Goal: Transaction & Acquisition: Purchase product/service

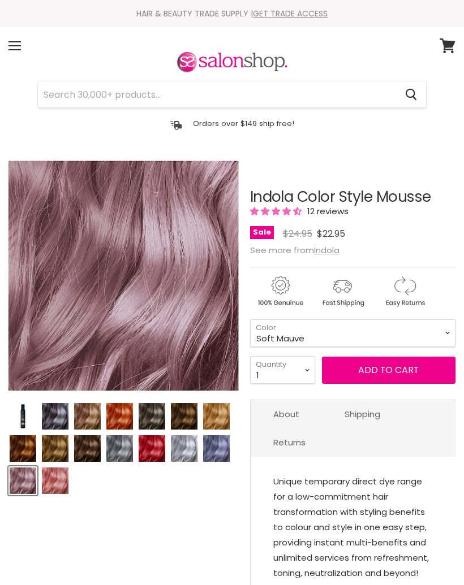
click at [220, 452] on img "Product thumbnails" at bounding box center [216, 448] width 27 height 27
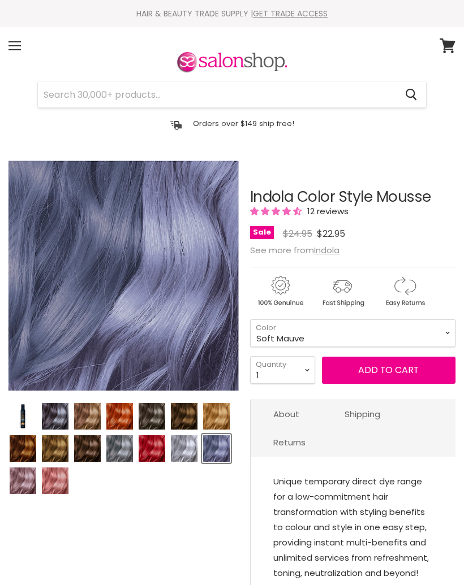
click at [65, 416] on img "Product thumbnails" at bounding box center [55, 416] width 27 height 27
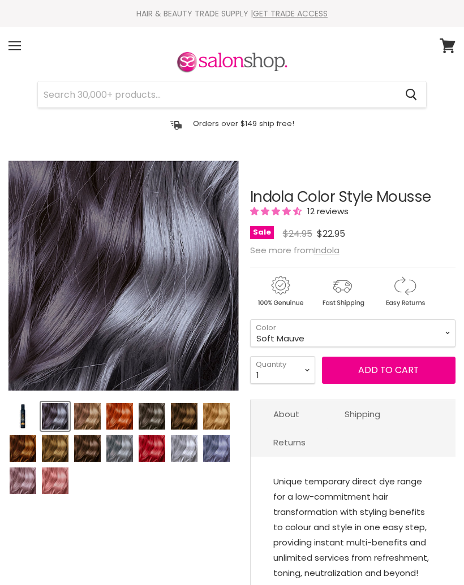
click at [58, 414] on img "Product thumbnails" at bounding box center [55, 416] width 27 height 27
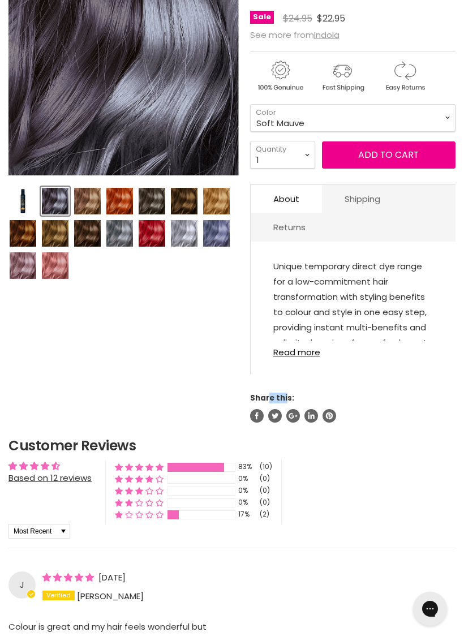
click at [451, 257] on div "Unique temporary direct dye range for a low-commitment hair transformation with…" at bounding box center [352, 313] width 205 height 121
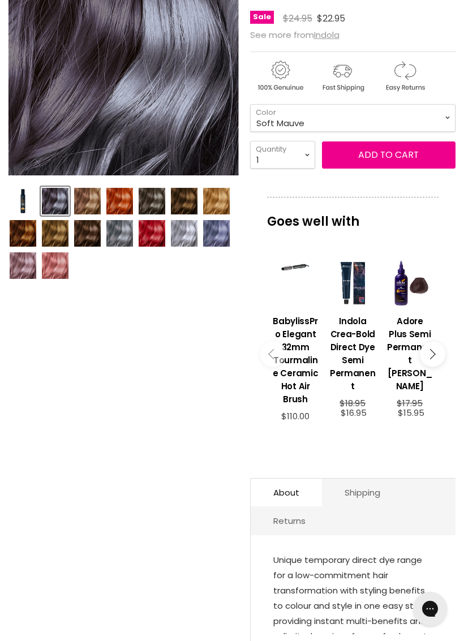
click at [213, 232] on img "Product thumbnails" at bounding box center [216, 233] width 27 height 27
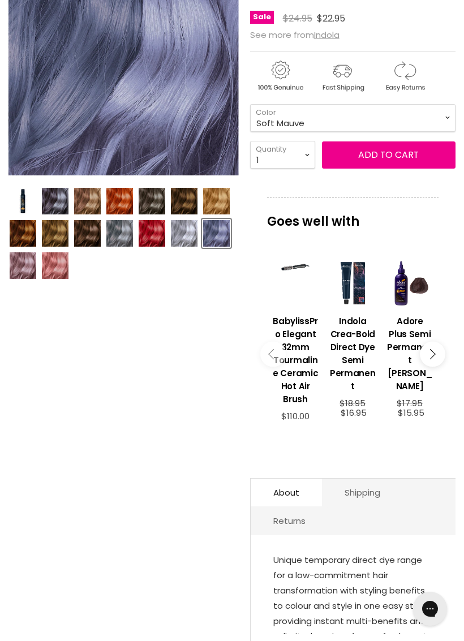
click at [184, 201] on img "Product thumbnails" at bounding box center [184, 201] width 27 height 27
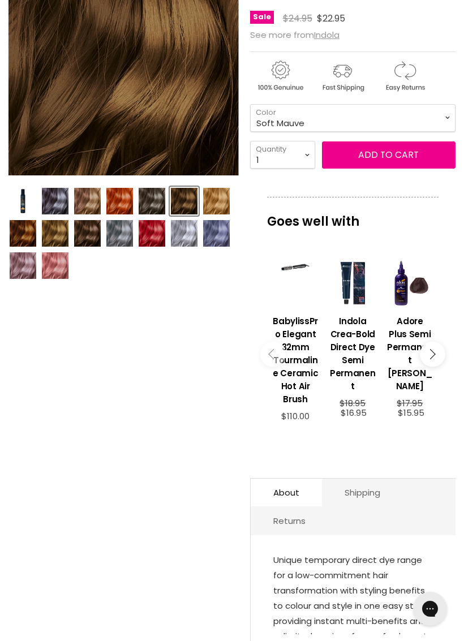
click at [87, 238] on img "Product thumbnails" at bounding box center [87, 233] width 27 height 27
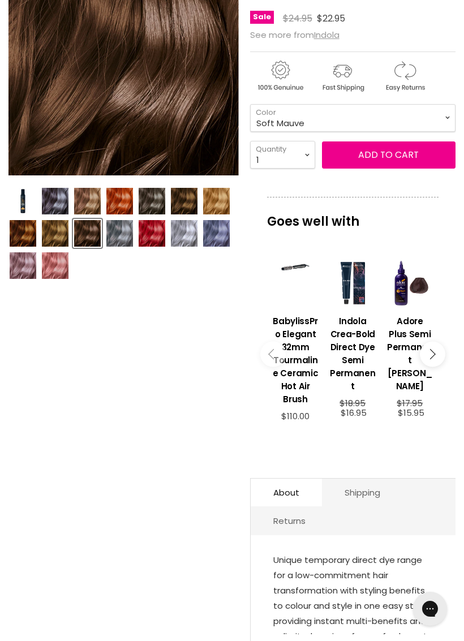
click at [221, 238] on img "Product thumbnails" at bounding box center [216, 233] width 27 height 27
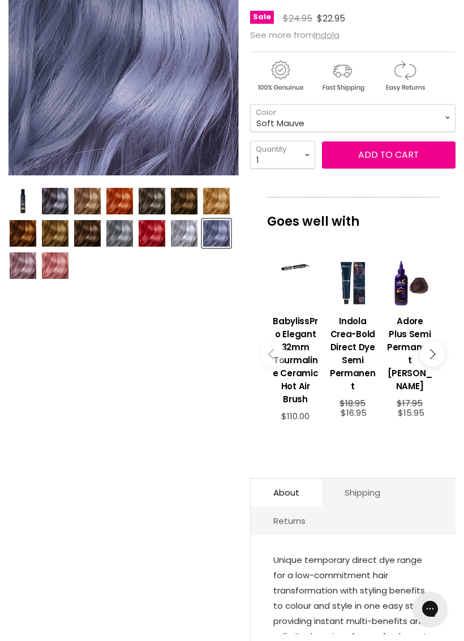
click at [50, 199] on img "Product thumbnails" at bounding box center [55, 201] width 27 height 27
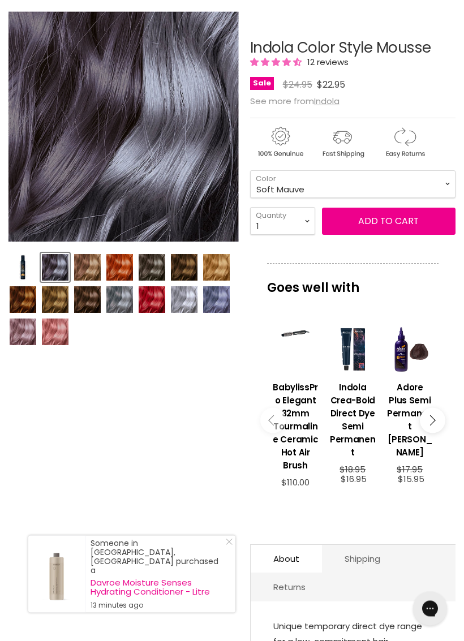
scroll to position [149, 0]
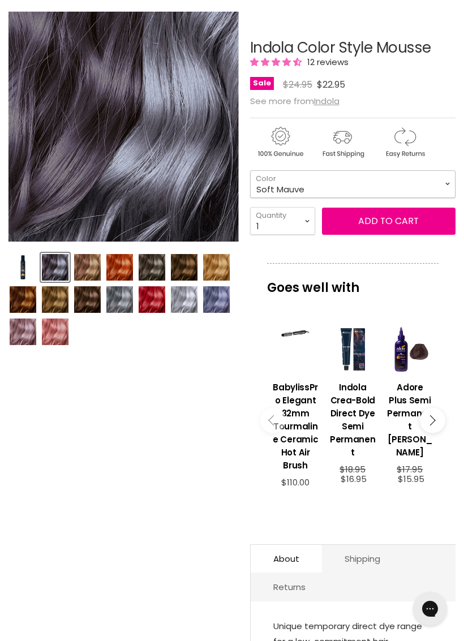
click at [443, 187] on select "Beige Blonde Honey Blonde Medium Blonde Dark Blonde Medium Brown Strawberry Ros…" at bounding box center [352, 184] width 205 height 28
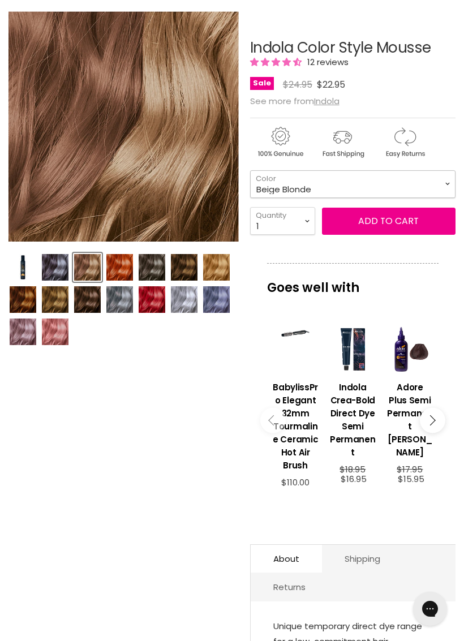
click at [439, 190] on select "Beige Blonde Honey Blonde Medium Blonde Dark Blonde Medium Brown Strawberry Ros…" at bounding box center [352, 184] width 205 height 28
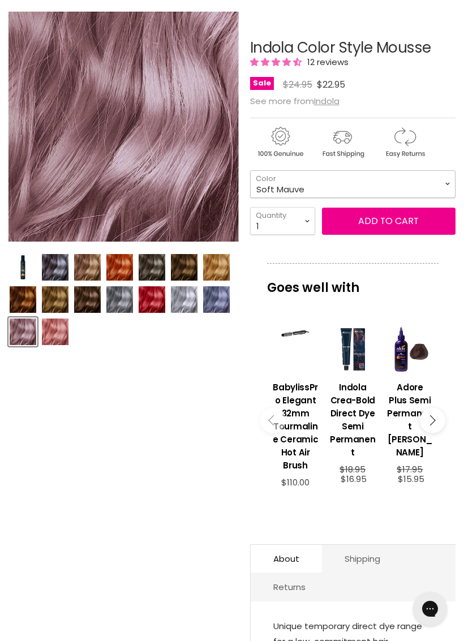
click at [446, 183] on select "Beige Blonde Honey Blonde Medium Blonde Dark Blonde Medium Brown Strawberry Ros…" at bounding box center [352, 184] width 205 height 28
select select "Medium Brown"
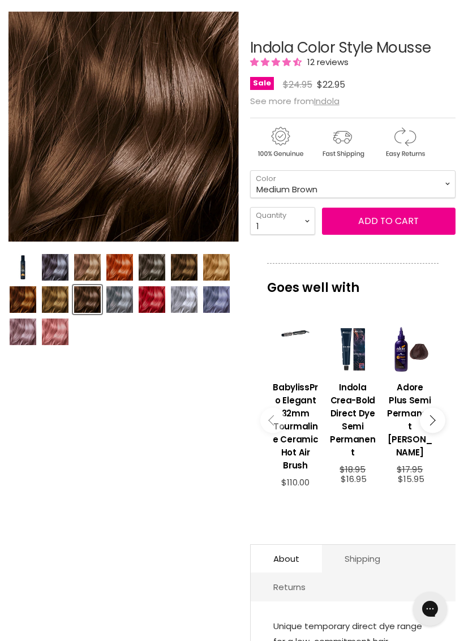
click at [58, 264] on img "Product thumbnails" at bounding box center [55, 267] width 27 height 27
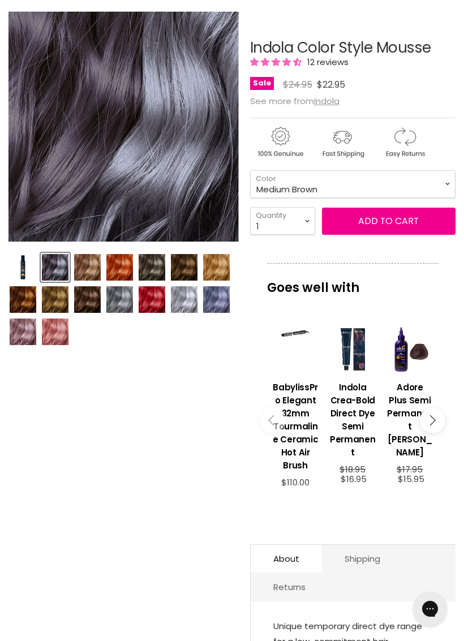
click at [62, 269] on img "Product thumbnails" at bounding box center [55, 267] width 27 height 27
